Goal: Task Accomplishment & Management: Manage account settings

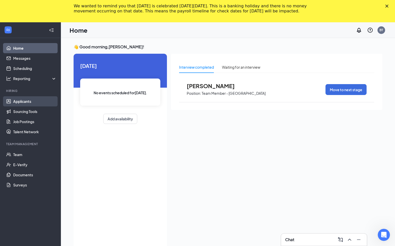
click at [29, 104] on link "Applicants" at bounding box center [34, 101] width 43 height 10
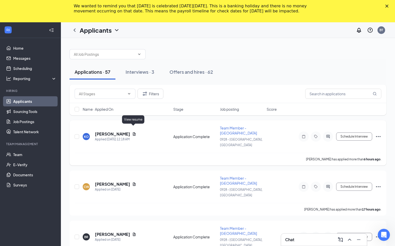
click at [133, 132] on icon "Document" at bounding box center [134, 133] width 3 height 3
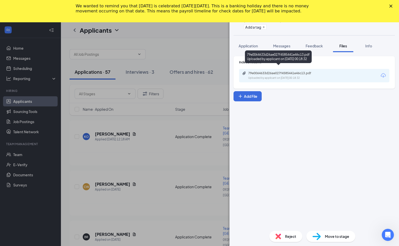
click at [262, 76] on div "Uploaded by applicant on [DATE] 00:18:32" at bounding box center [286, 78] width 76 height 4
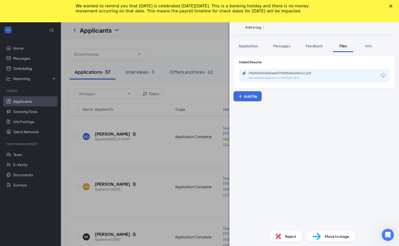
click at [205, 131] on div "KO [PERSON_NAME] Team Member - Bojangles at 0928 - [GEOGRAPHIC_DATA], [GEOGRAPH…" at bounding box center [199, 123] width 399 height 246
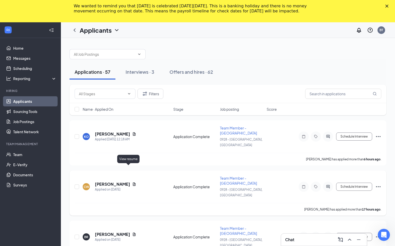
click at [132, 182] on icon "Document" at bounding box center [134, 184] width 4 height 4
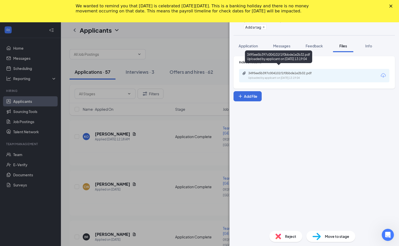
click at [296, 71] on div "3495ee5b397c004101f1f0bbde1e2b32.pdf" at bounding box center [283, 73] width 71 height 4
